Goal: Task Accomplishment & Management: Use online tool/utility

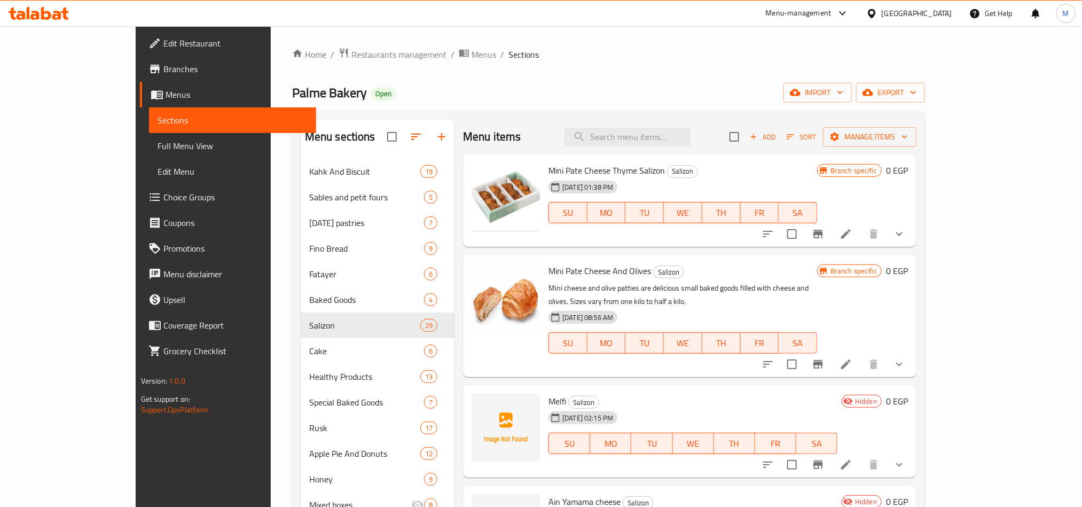
click at [59, 10] on icon at bounding box center [39, 13] width 60 height 13
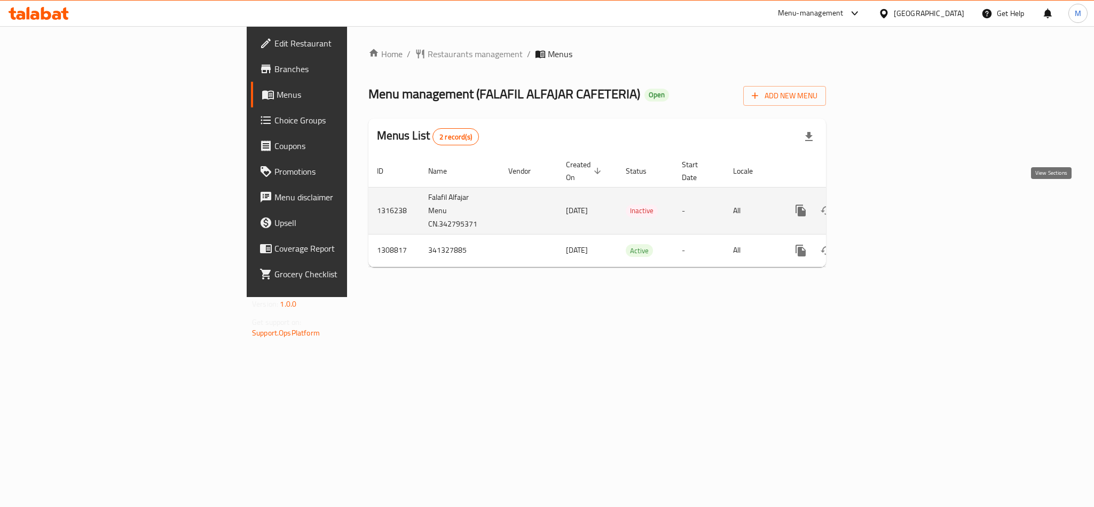
click at [883, 206] on icon "enhanced table" at bounding box center [878, 211] width 10 height 10
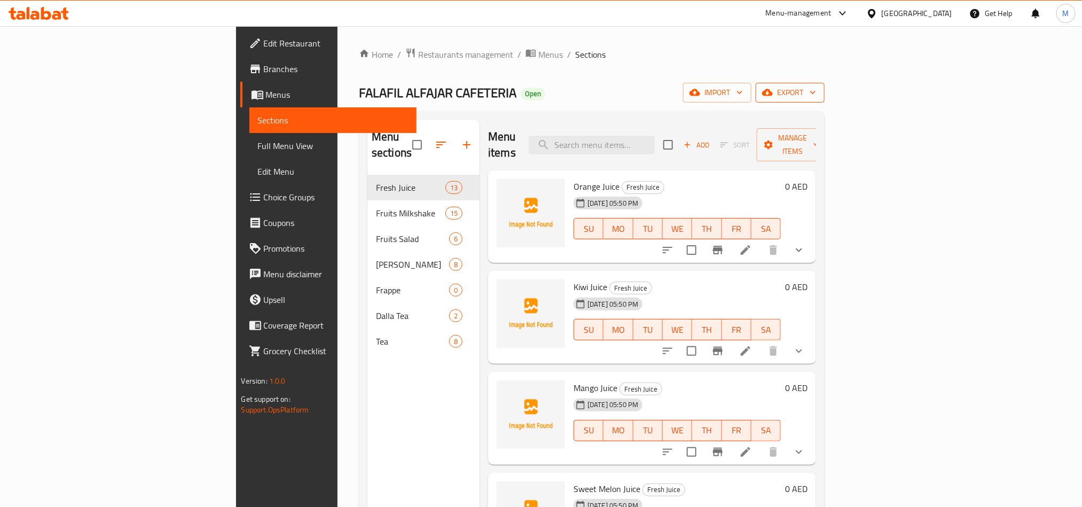
click at [825, 83] on button "export" at bounding box center [790, 93] width 69 height 20
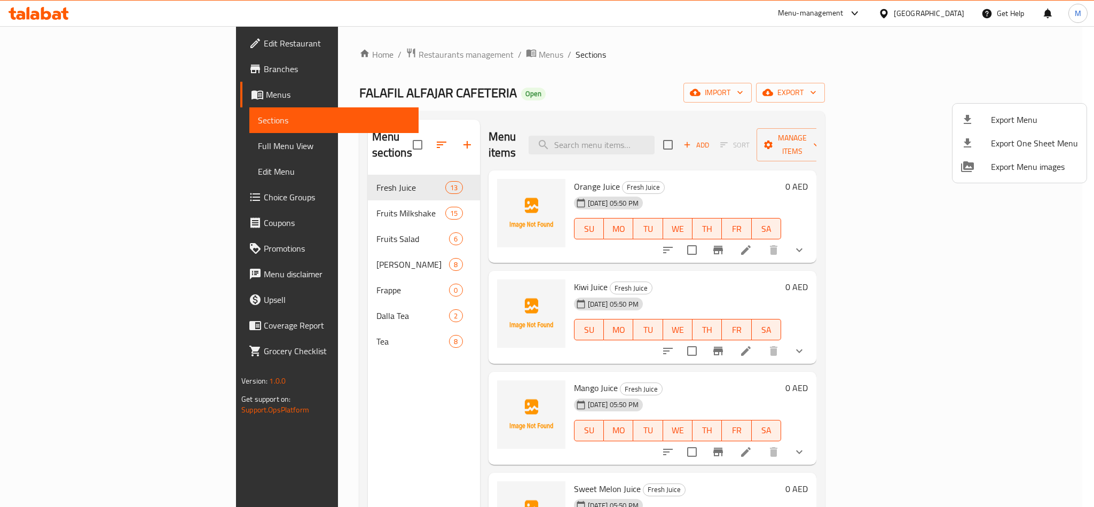
click at [1022, 104] on ul "Export Menu Export One Sheet Menu Export Menu images" at bounding box center [1020, 143] width 134 height 79
click at [1021, 114] on span "Export Menu" at bounding box center [1034, 119] width 87 height 13
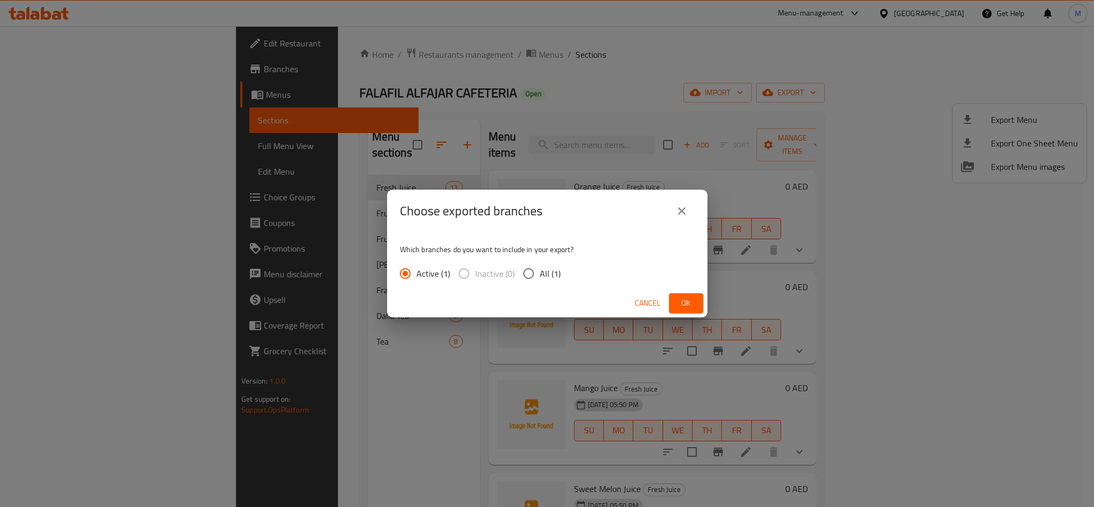
click at [693, 306] on span "Ok" at bounding box center [686, 302] width 17 height 13
